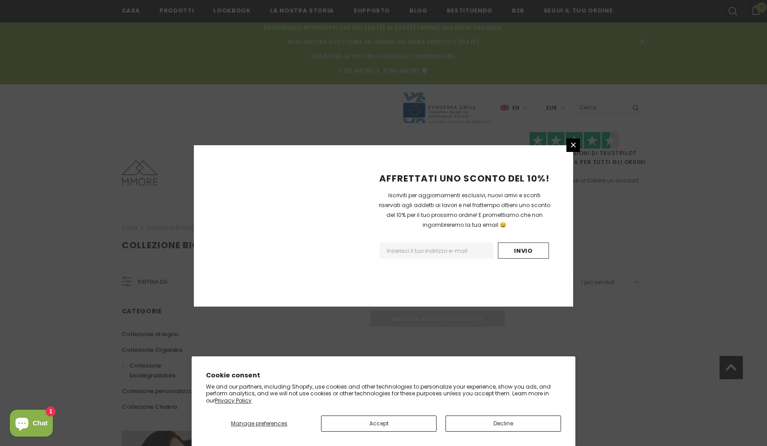
scroll to position [557, 0]
